Goal: Information Seeking & Learning: Learn about a topic

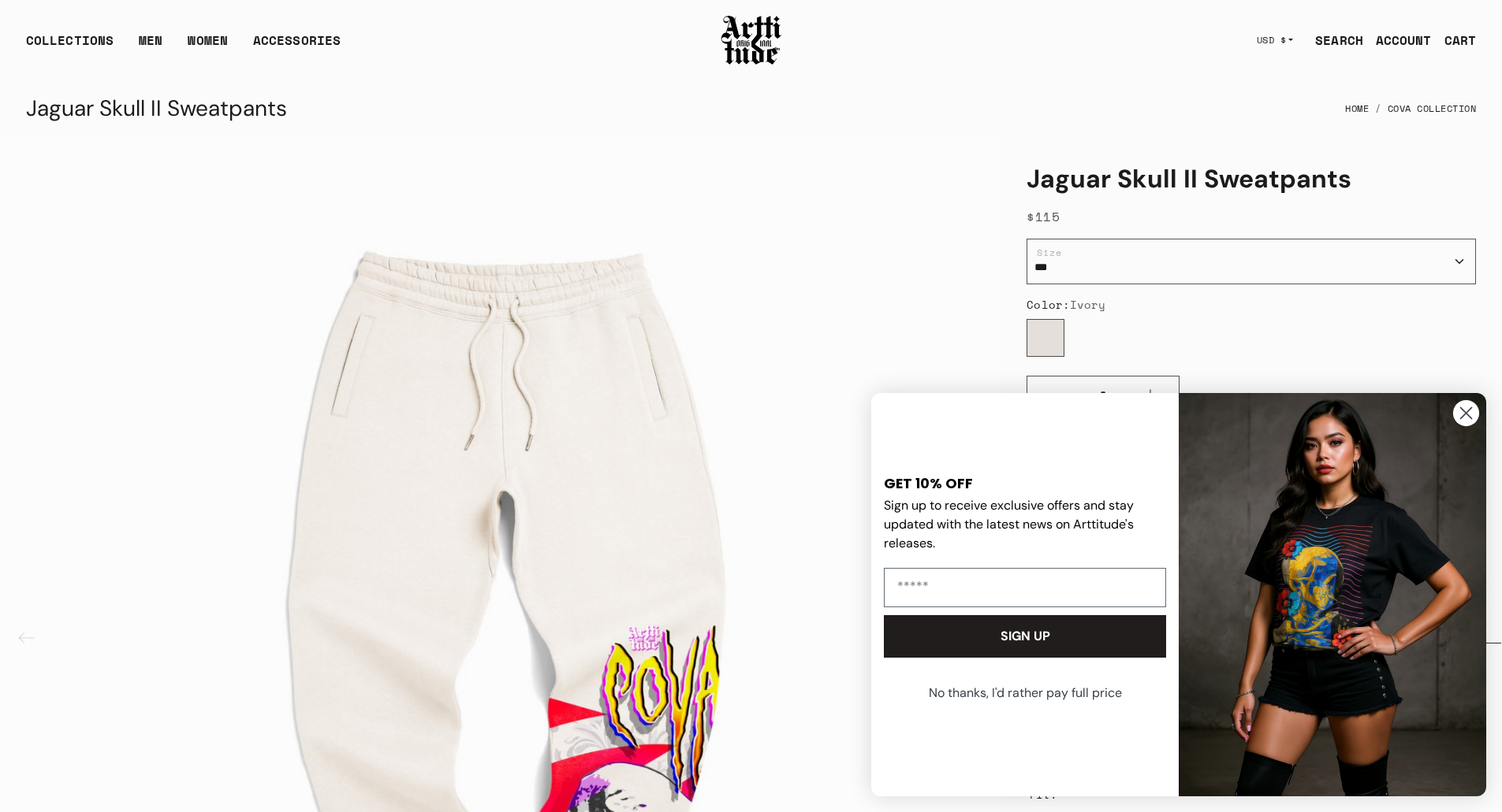
click at [1473, 425] on circle "Close dialog" at bounding box center [1465, 413] width 26 height 26
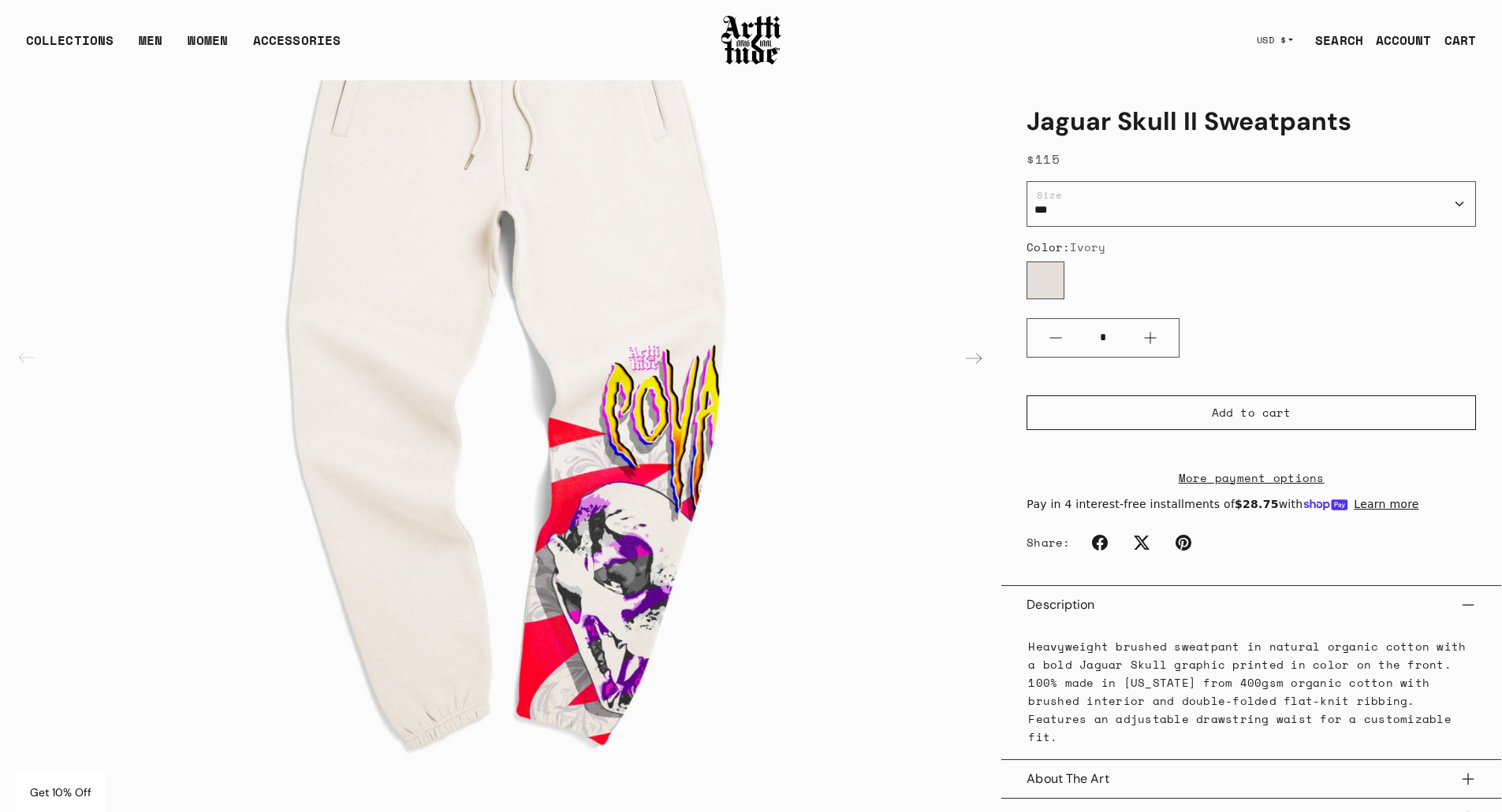
scroll to position [282, 0]
click at [1405, 801] on button "Limited Edition" at bounding box center [1250, 818] width 449 height 38
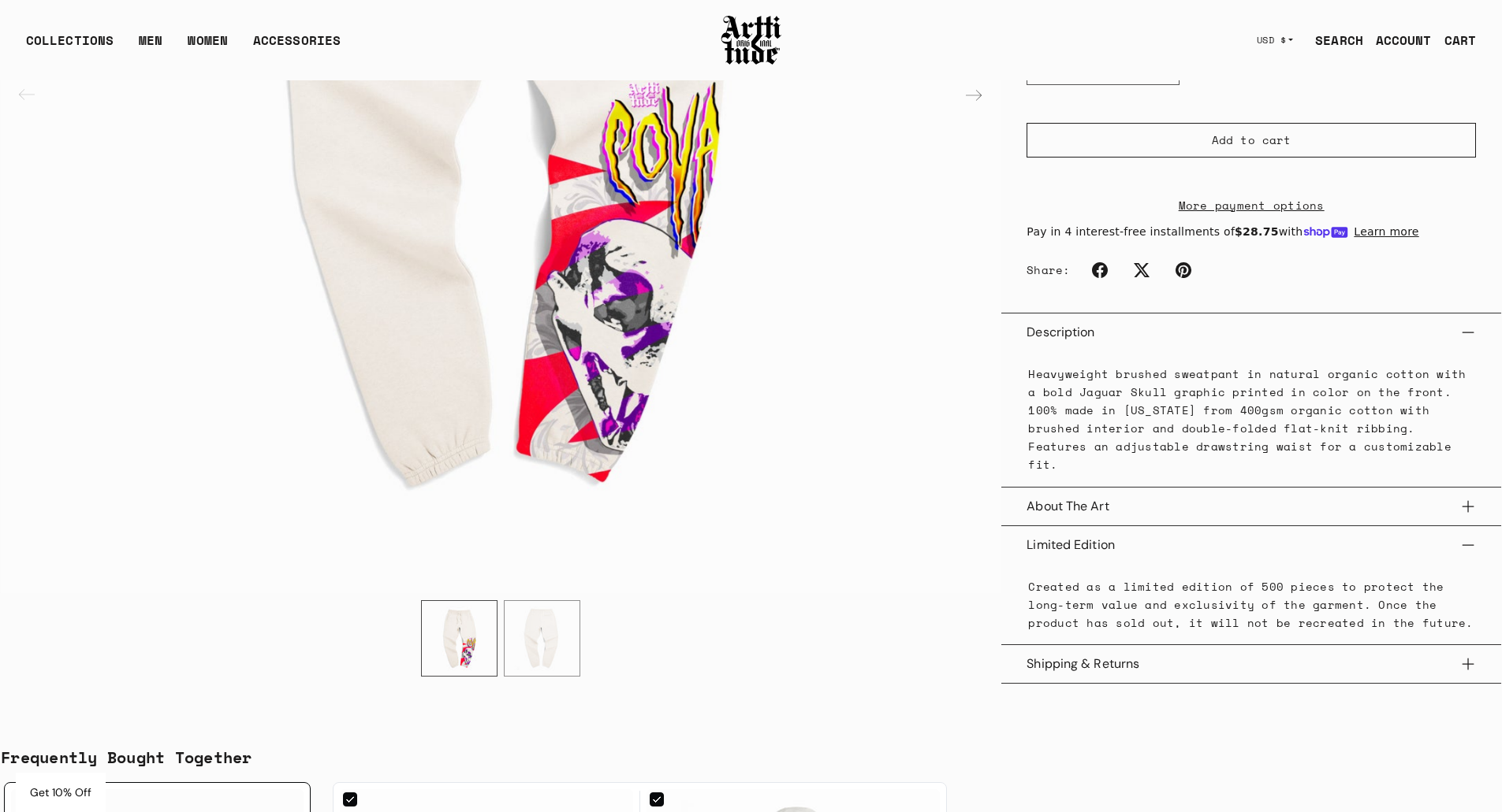
scroll to position [548, 0]
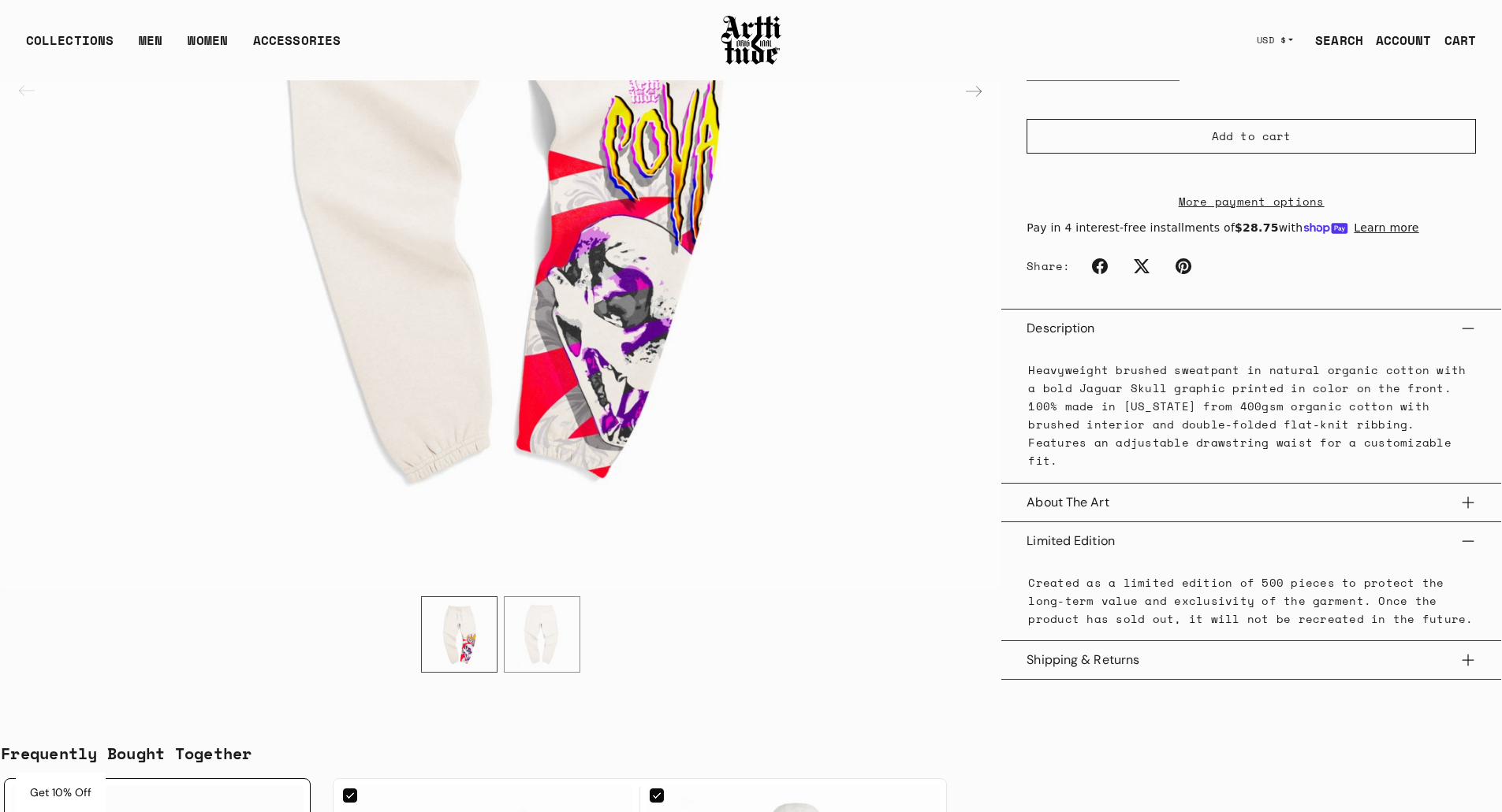
click at [510, 628] on img "2 / 2" at bounding box center [542, 635] width 75 height 75
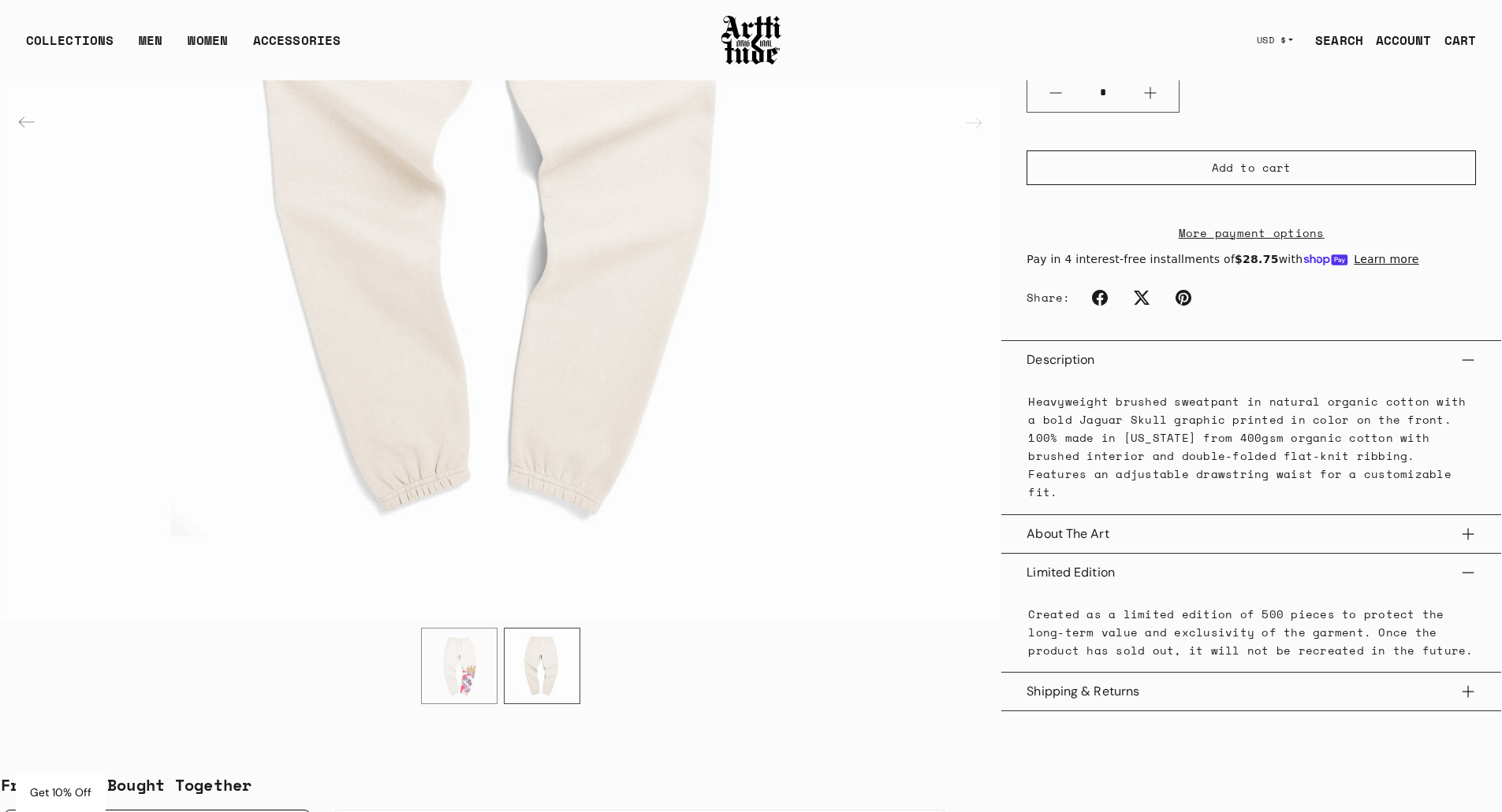
scroll to position [516, 0]
click at [483, 654] on img "1 / 2" at bounding box center [459, 667] width 75 height 75
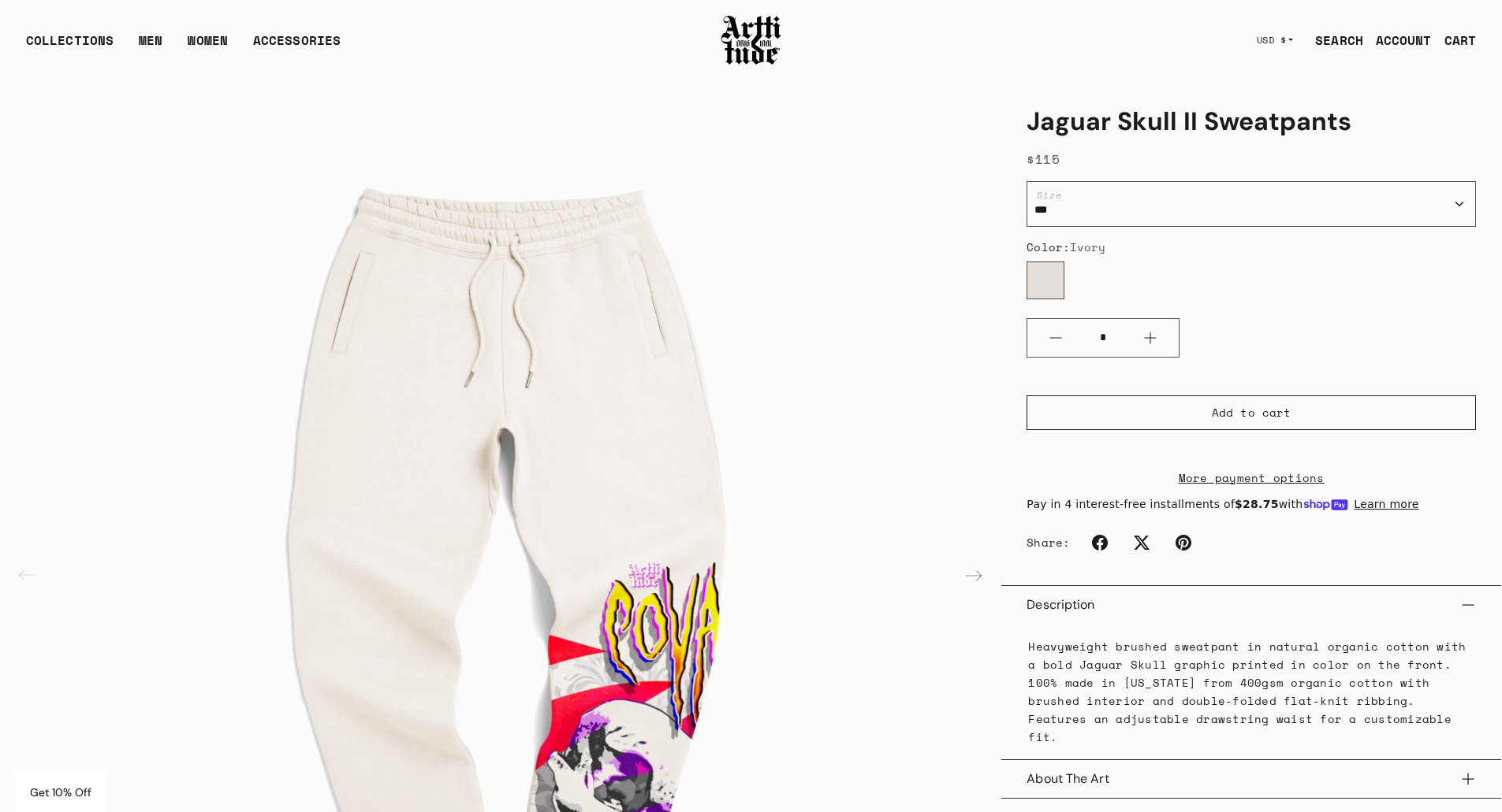
scroll to position [0, 0]
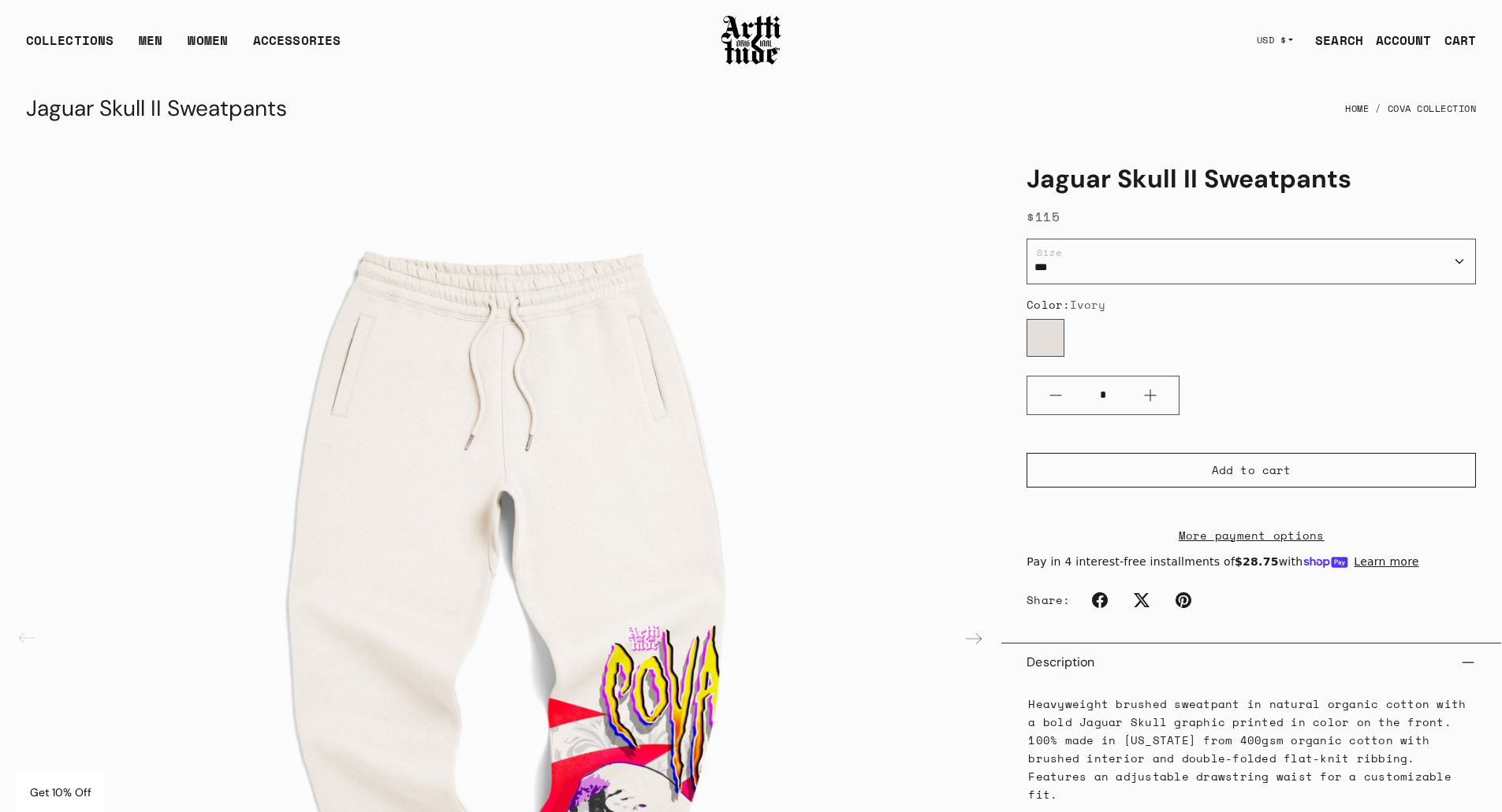
click at [1179, 313] on div "Color: Ivory Ivory" at bounding box center [1250, 330] width 449 height 67
click at [1329, 36] on link "SEARCH" at bounding box center [1332, 40] width 61 height 32
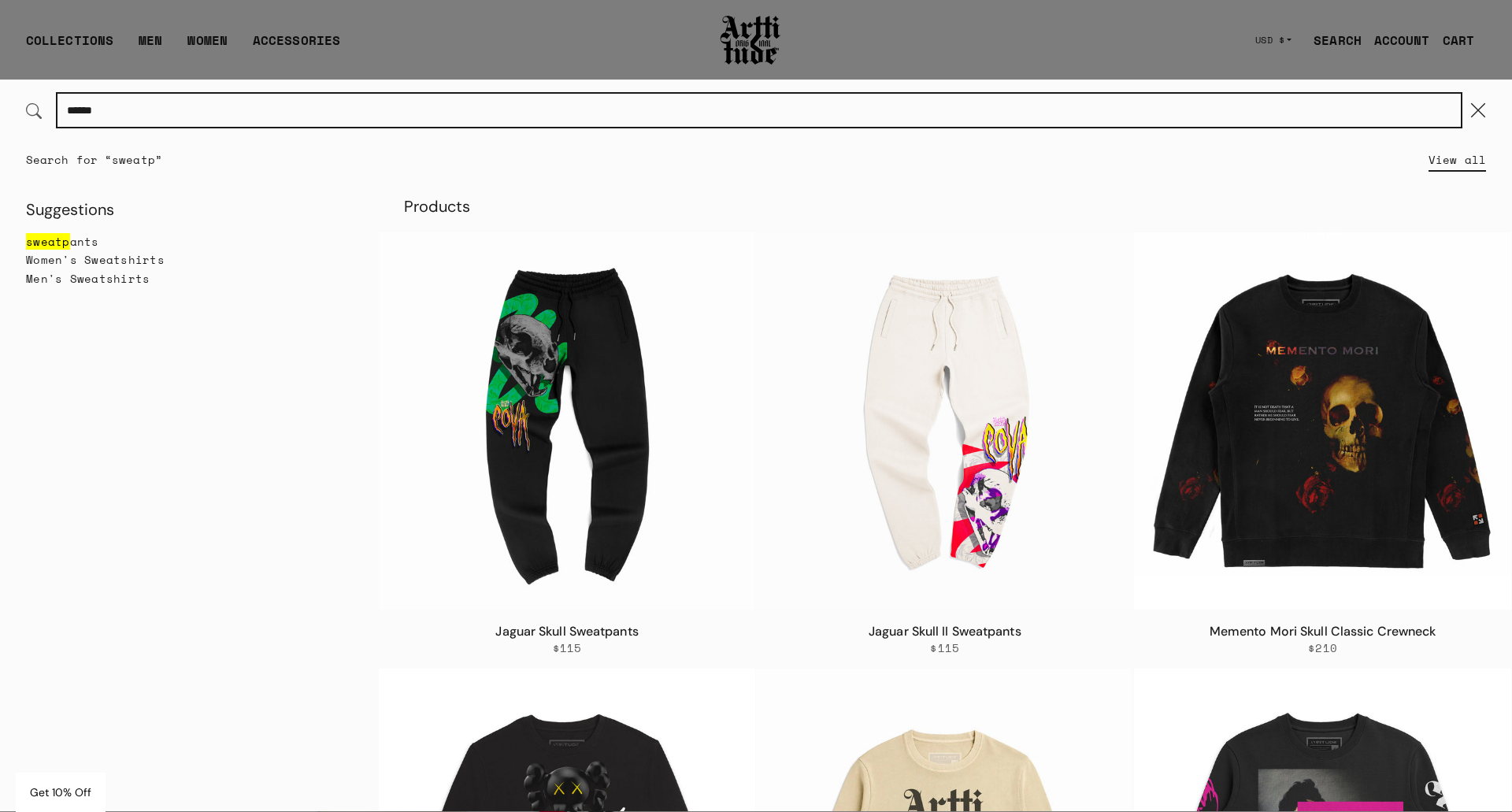
type input "******"
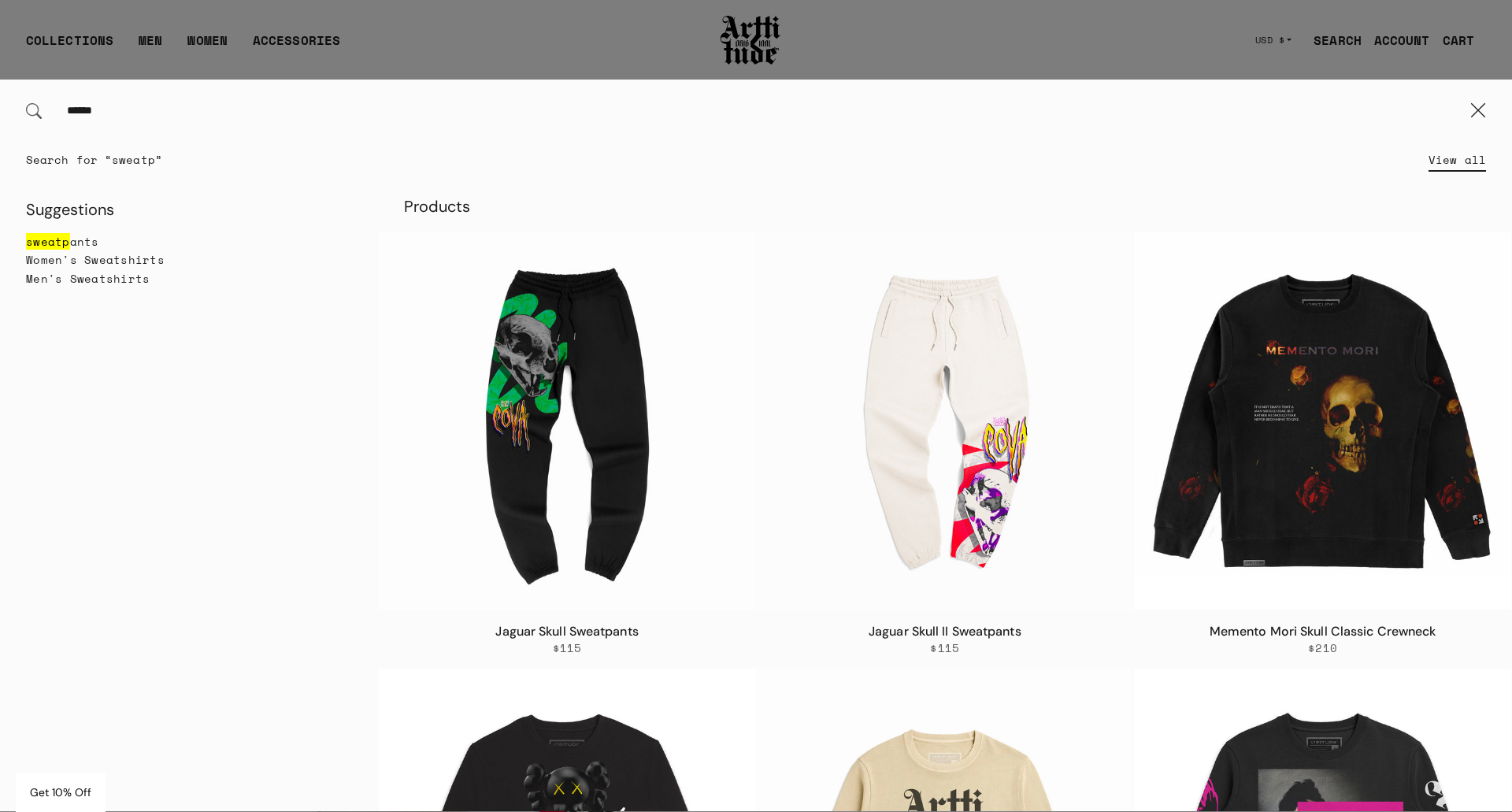
click at [88, 244] on span "ants" at bounding box center [84, 241] width 29 height 16
